Goal: Find specific page/section: Find specific page/section

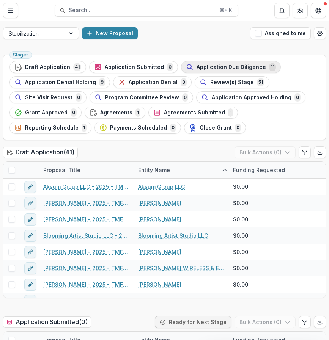
click at [246, 64] on span "Application Due Diligence" at bounding box center [230, 67] width 69 height 6
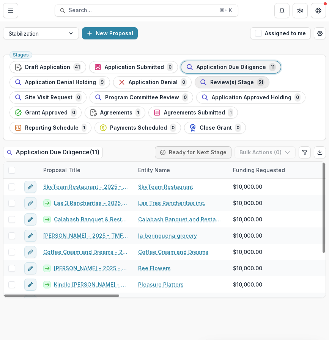
click at [242, 81] on span "Review(s) Stage" at bounding box center [232, 82] width 44 height 6
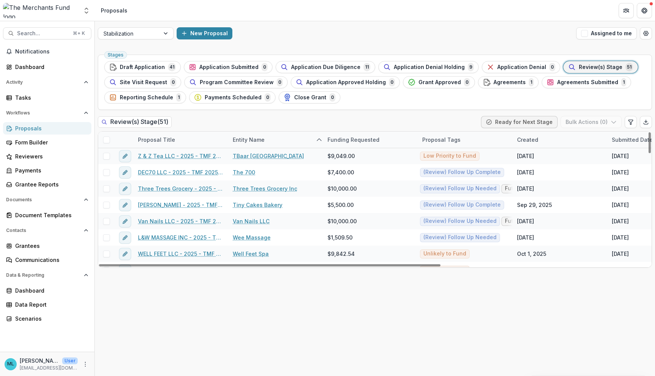
scroll to position [637, 0]
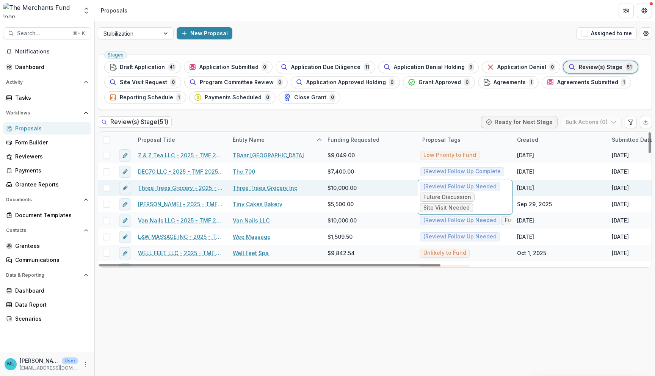
click at [328, 189] on div "(Review) Follow Up Needed Future Discussion Site Visit Needed" at bounding box center [465, 197] width 95 height 35
click at [328, 193] on div "$10,000.00" at bounding box center [370, 188] width 95 height 16
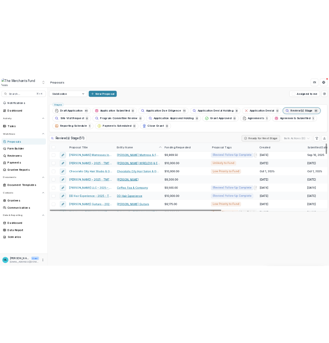
scroll to position [0, 0]
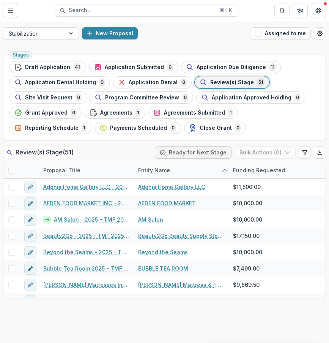
click at [265, 336] on div "Stages Draft Application 41 Application Submitted 0 Application Due Diligence 1…" at bounding box center [164, 197] width 329 height 291
